Goal: Transaction & Acquisition: Purchase product/service

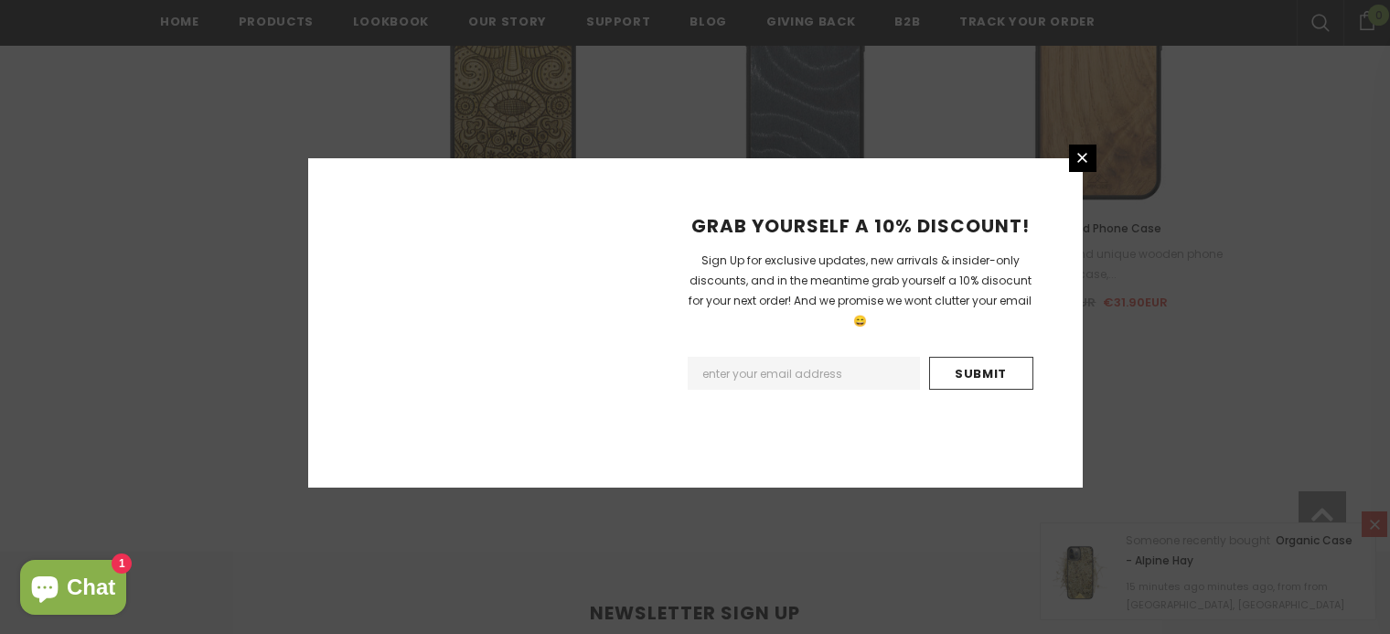
scroll to position [2258, 0]
